Goal: Book appointment/travel/reservation

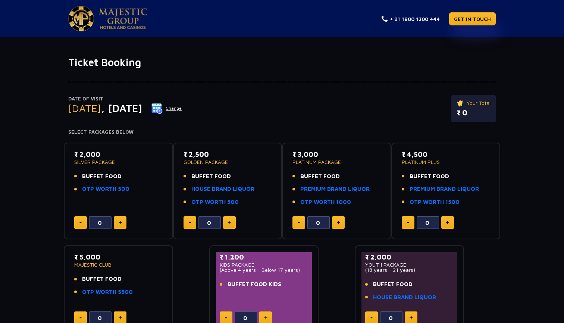
scroll to position [53, 0]
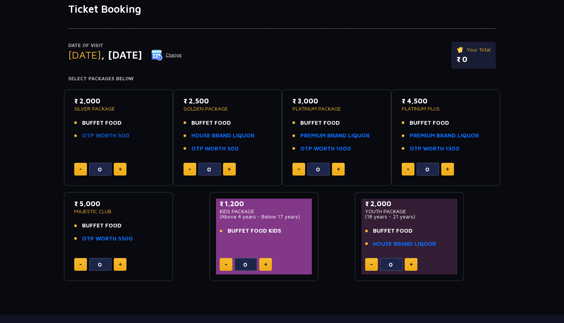
click at [102, 138] on link "OTP WORTH 500" at bounding box center [105, 135] width 47 height 9
click at [236, 132] on link "HOUSE BRAND LIQUOR" at bounding box center [222, 135] width 63 height 9
click at [396, 240] on link "HOUSE BRAND LIQUOR" at bounding box center [404, 243] width 63 height 9
click at [229, 166] on button at bounding box center [229, 169] width 13 height 13
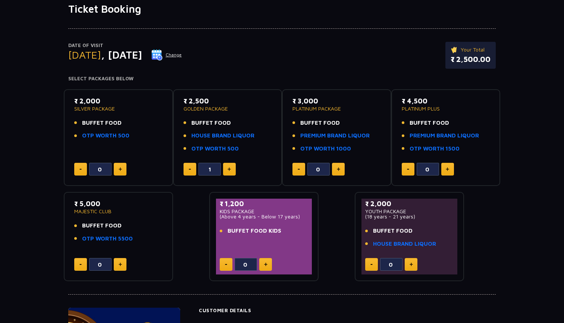
click at [229, 166] on button at bounding box center [229, 169] width 13 height 13
type input "2"
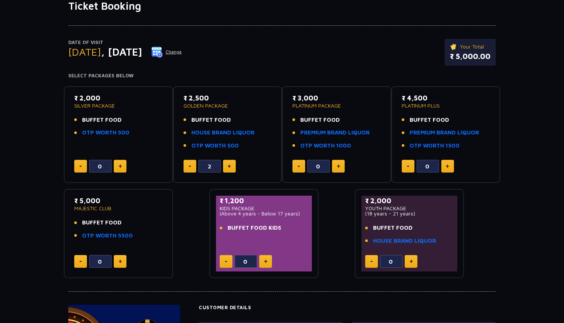
scroll to position [59, 0]
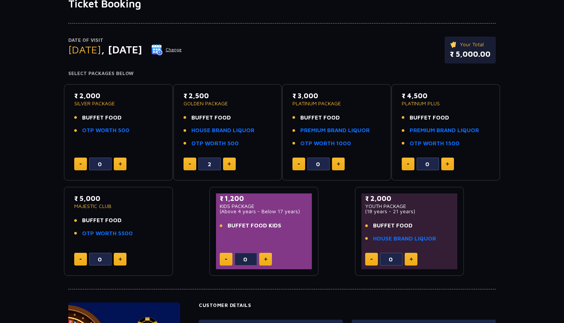
click at [470, 51] on p "₹ 5,000.00" at bounding box center [470, 53] width 41 height 11
drag, startPoint x: 490, startPoint y: 55, endPoint x: 443, endPoint y: 56, distance: 46.6
click at [443, 56] on div "Date of Visit [DATE] Change Your Total ₹ 5,000.00" at bounding box center [281, 54] width 427 height 34
drag, startPoint x: 449, startPoint y: 51, endPoint x: 511, endPoint y: 47, distance: 62.0
click at [512, 48] on div "Date of Visit [DATE] Change Your Total ₹ 5,000.00 Select Packages Below ₹ 2,000…" at bounding box center [282, 143] width 564 height 266
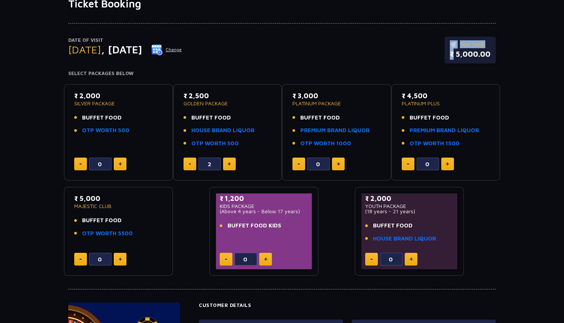
click at [492, 52] on div "Your Total ₹ 5,000.00" at bounding box center [470, 50] width 51 height 27
drag, startPoint x: 475, startPoint y: 46, endPoint x: 545, endPoint y: 45, distance: 69.7
click at [545, 45] on div "Date of Visit [DATE] Change Your Total ₹ 5,000.00 Select Packages Below ₹ 2,000…" at bounding box center [282, 143] width 564 height 266
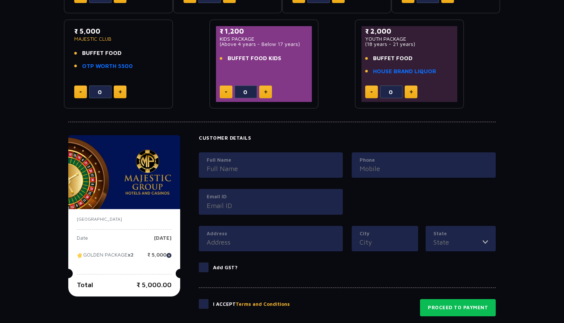
scroll to position [230, 0]
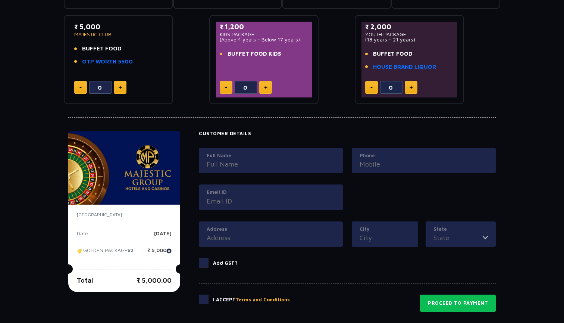
click at [279, 152] on label "Full Name" at bounding box center [271, 155] width 128 height 7
click at [279, 159] on input "Full Name" at bounding box center [271, 164] width 128 height 10
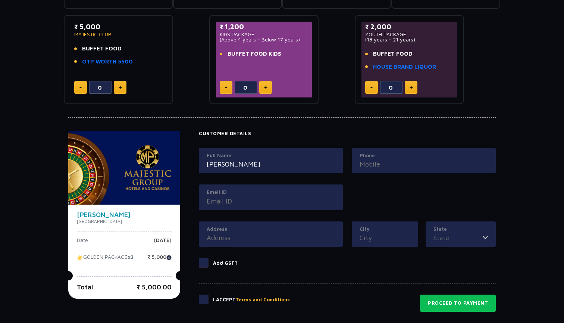
type input "[PERSON_NAME]"
type input "9521426840"
click at [325, 204] on div "Email ID" at bounding box center [271, 197] width 144 height 26
type input "[EMAIL_ADDRESS][DOMAIN_NAME]"
type input "2"
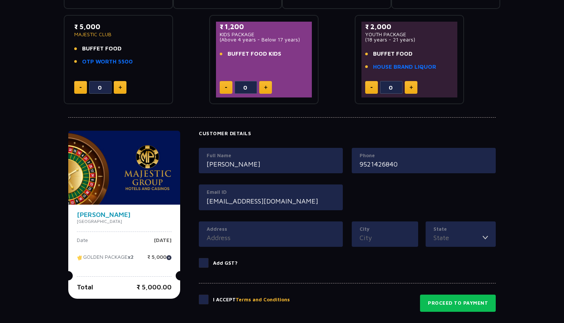
click at [287, 234] on input "Address" at bounding box center [271, 237] width 128 height 10
type input "8"
type input "9"
type input "[STREET_ADDRESS]"
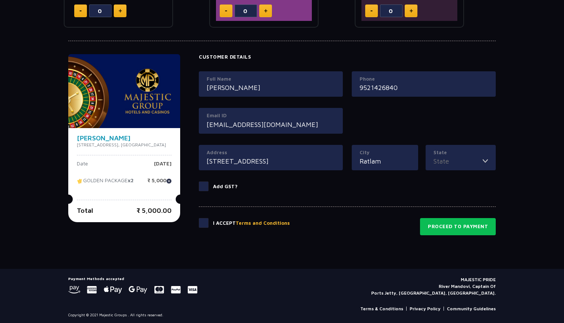
scroll to position [306, 0]
type input "Ratlam"
click at [460, 174] on li "[GEOGRAPHIC_DATA]" at bounding box center [460, 179] width 69 height 10
type input "[GEOGRAPHIC_DATA]"
click at [208, 223] on span at bounding box center [204, 223] width 10 height 10
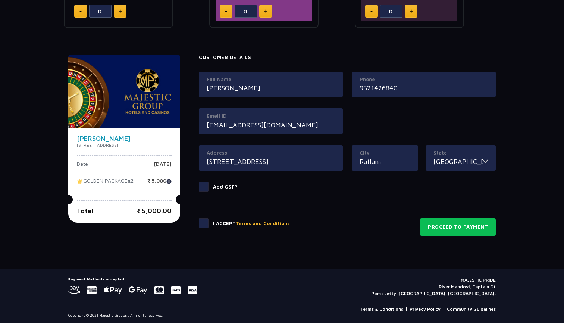
click at [0, 0] on input "checkbox" at bounding box center [0, 0] width 0 height 0
click at [445, 228] on button "Proceed to Payment" at bounding box center [458, 226] width 76 height 17
